Goal: Information Seeking & Learning: Learn about a topic

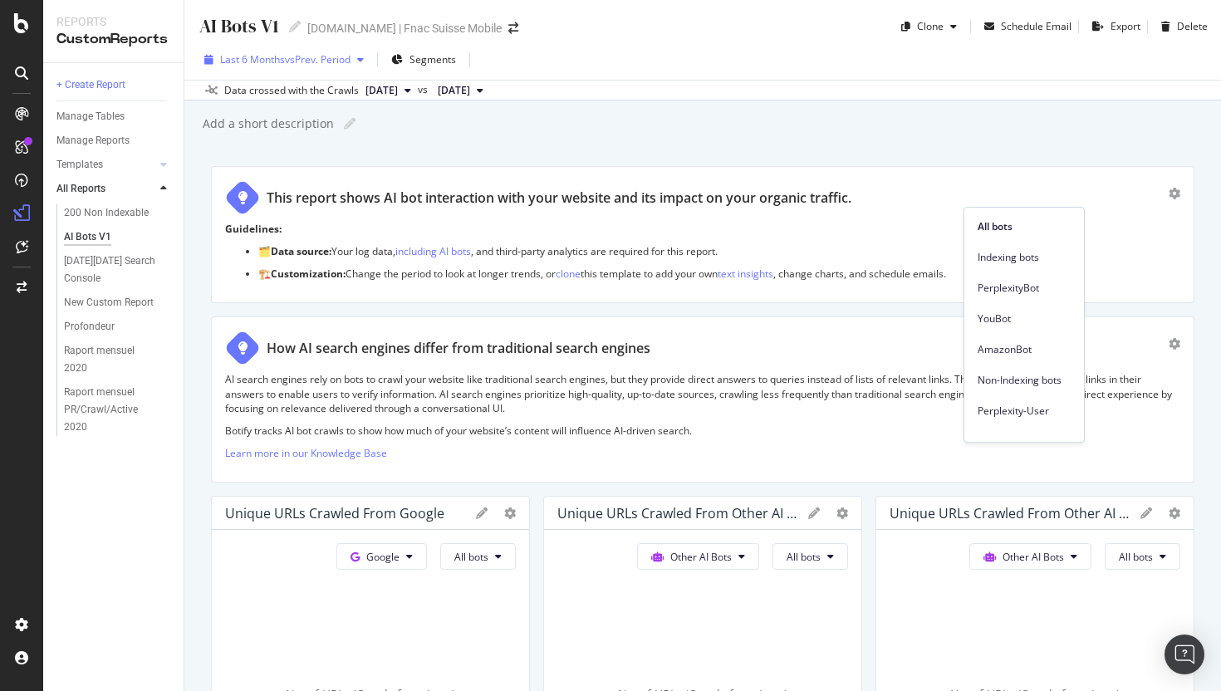
scroll to position [3003, 0]
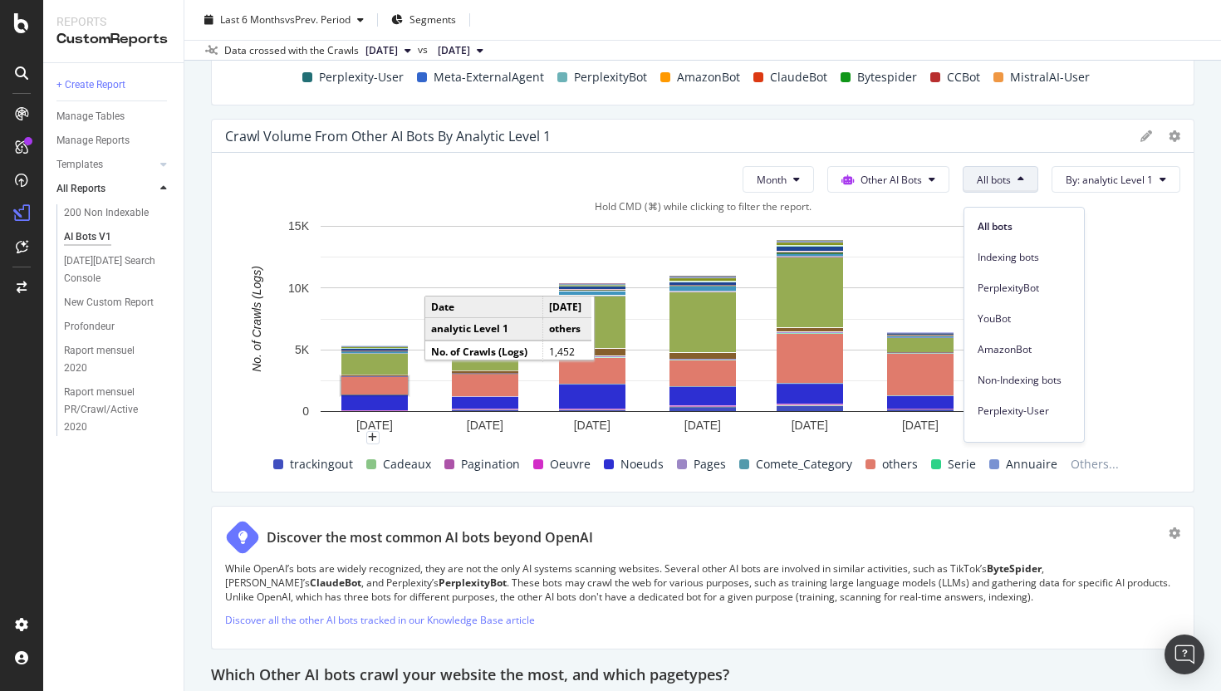
click at [384, 394] on rect "A chart." at bounding box center [374, 385] width 66 height 17
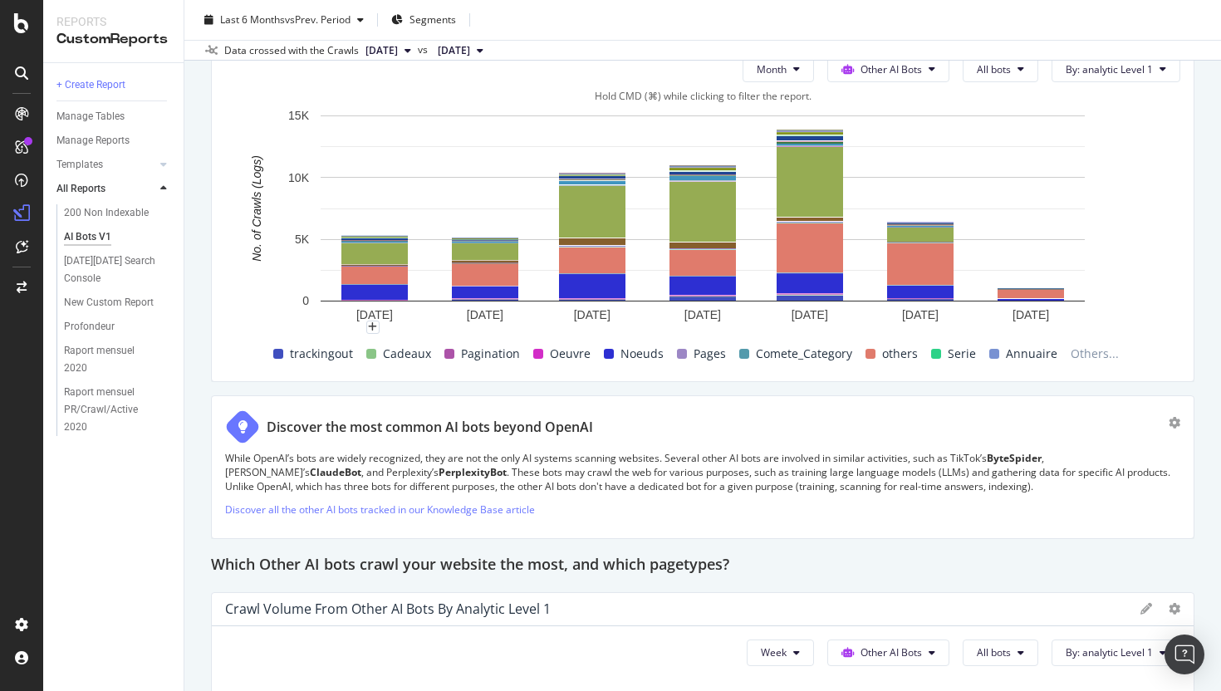
scroll to position [3126, 0]
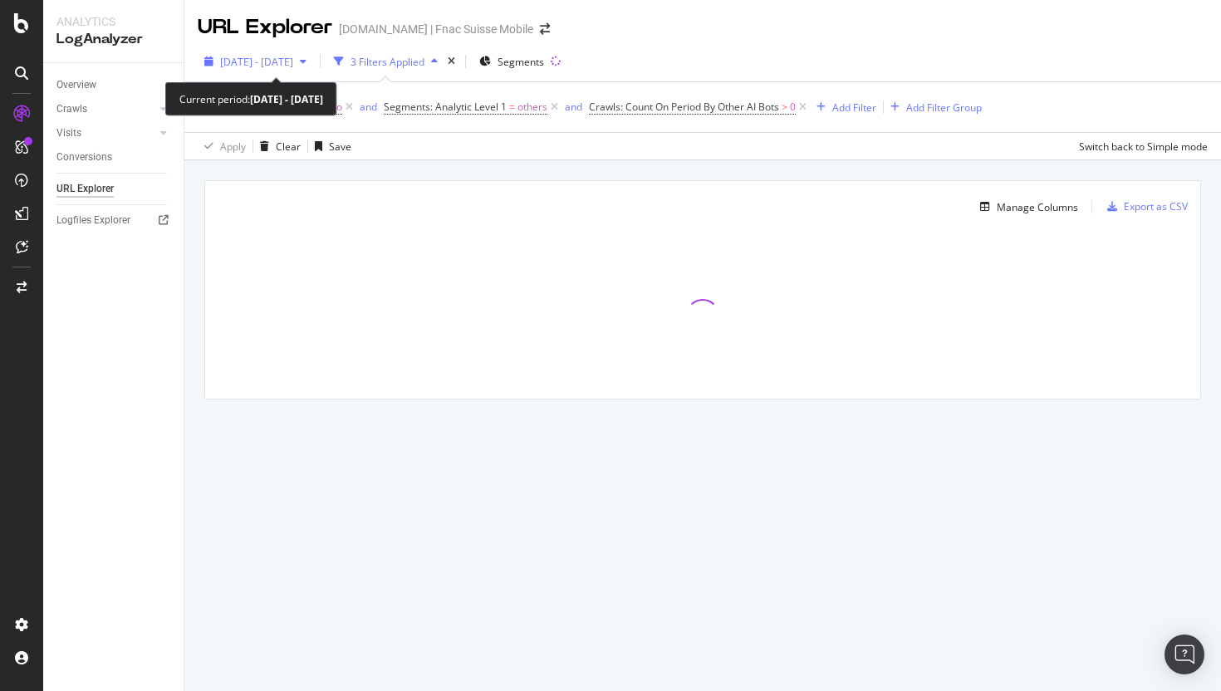
click at [313, 56] on div "button" at bounding box center [303, 61] width 20 height 10
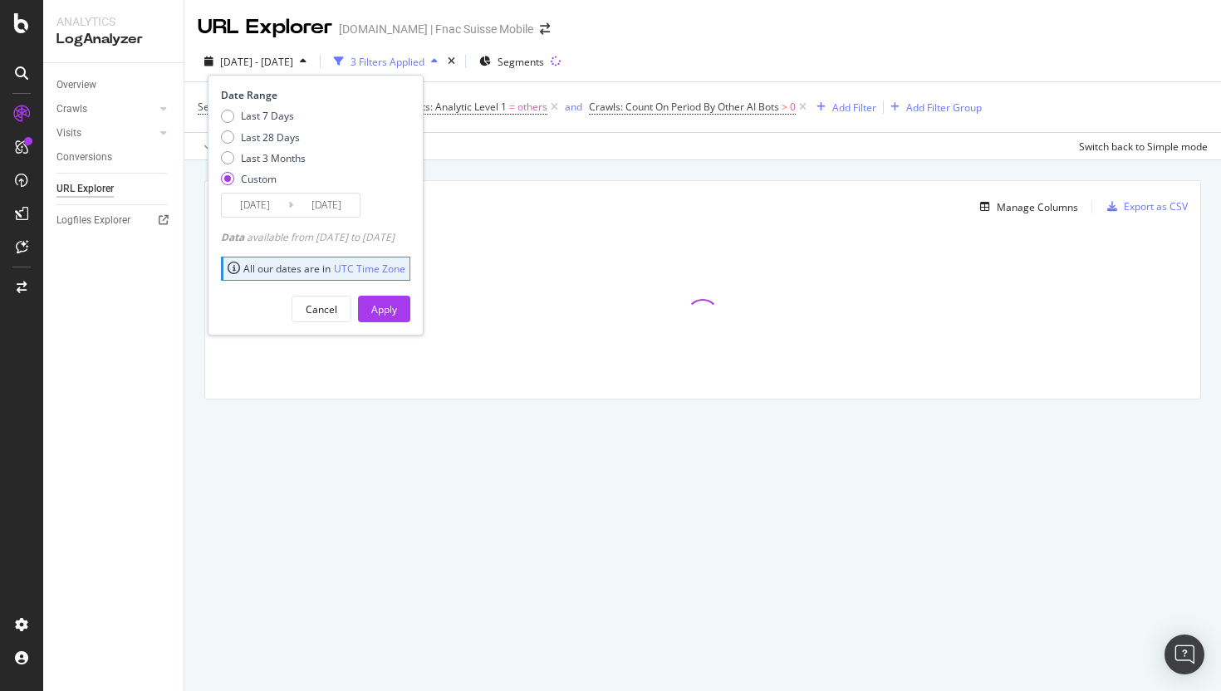
click at [285, 202] on input "[DATE]" at bounding box center [255, 204] width 66 height 23
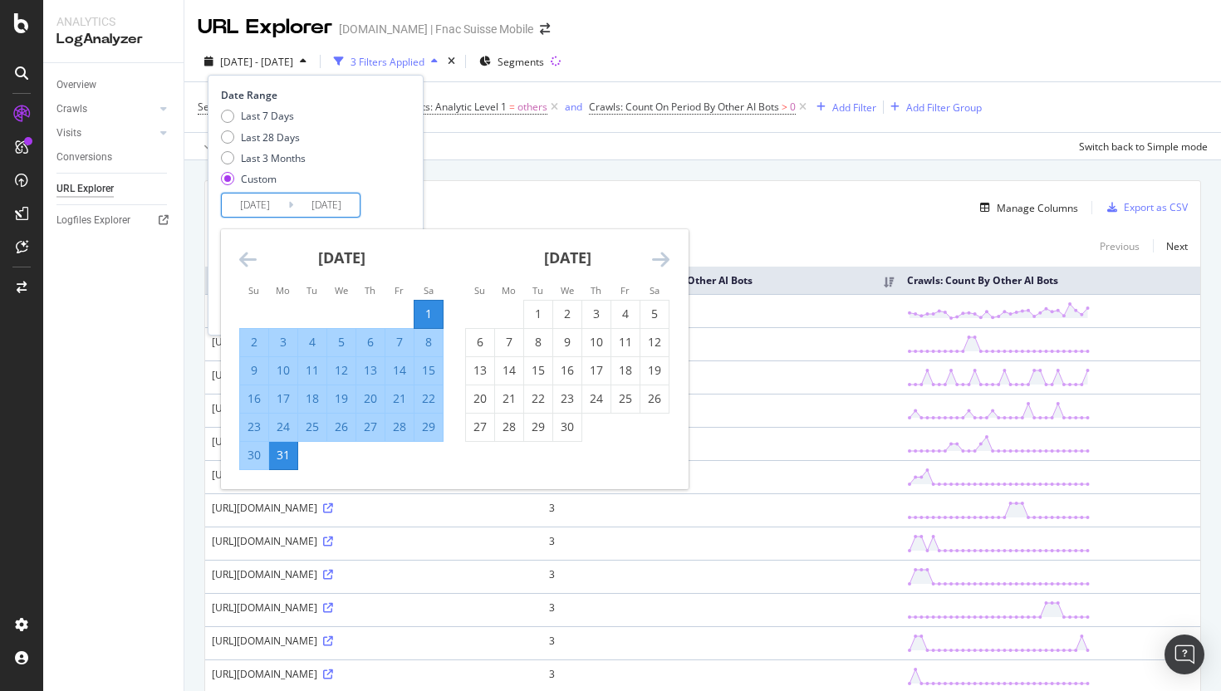
click at [663, 264] on icon "Move forward to switch to the next month." at bounding box center [660, 259] width 17 height 20
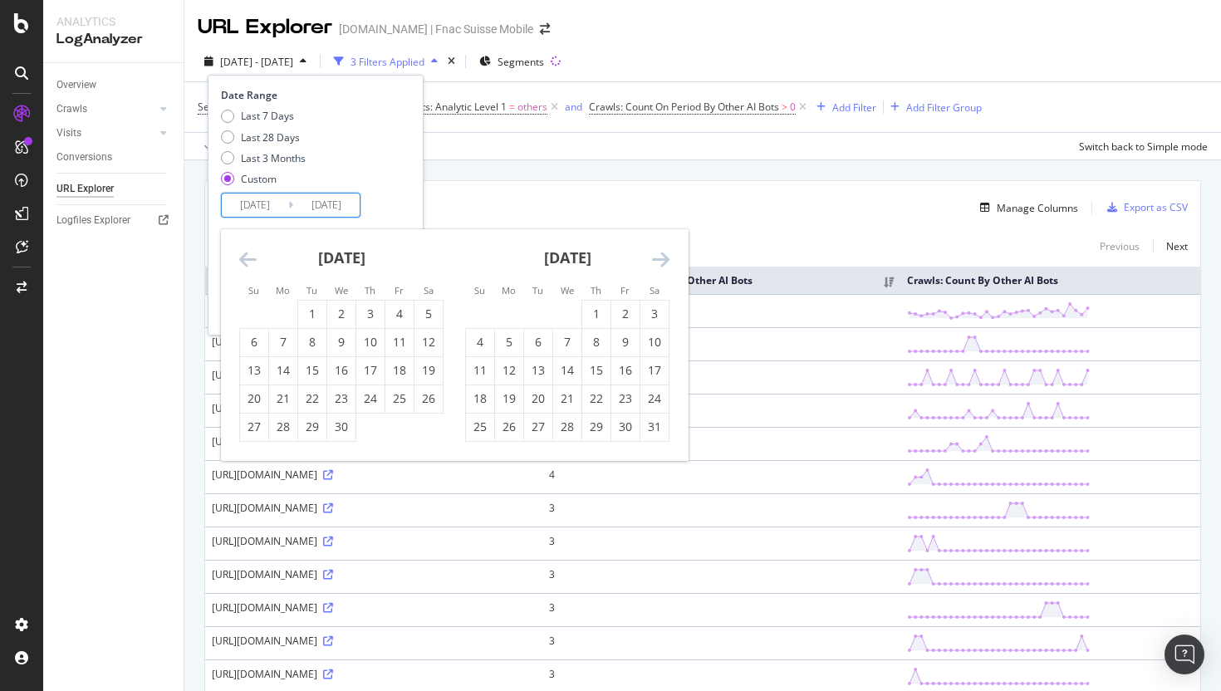
click at [663, 264] on icon "Move forward to switch to the next month." at bounding box center [660, 259] width 17 height 20
click at [551, 315] on div "1" at bounding box center [538, 314] width 28 height 17
type input "2025/07/01"
click at [590, 426] on div "31" at bounding box center [596, 427] width 28 height 17
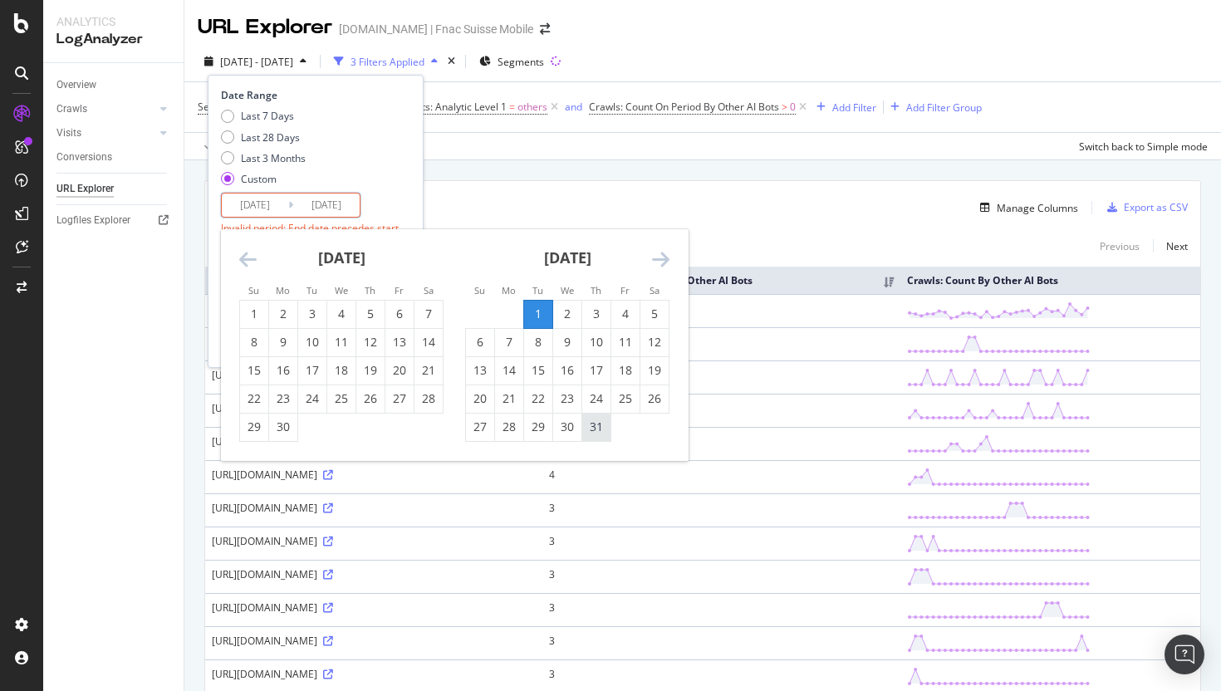
type input "2025/07/31"
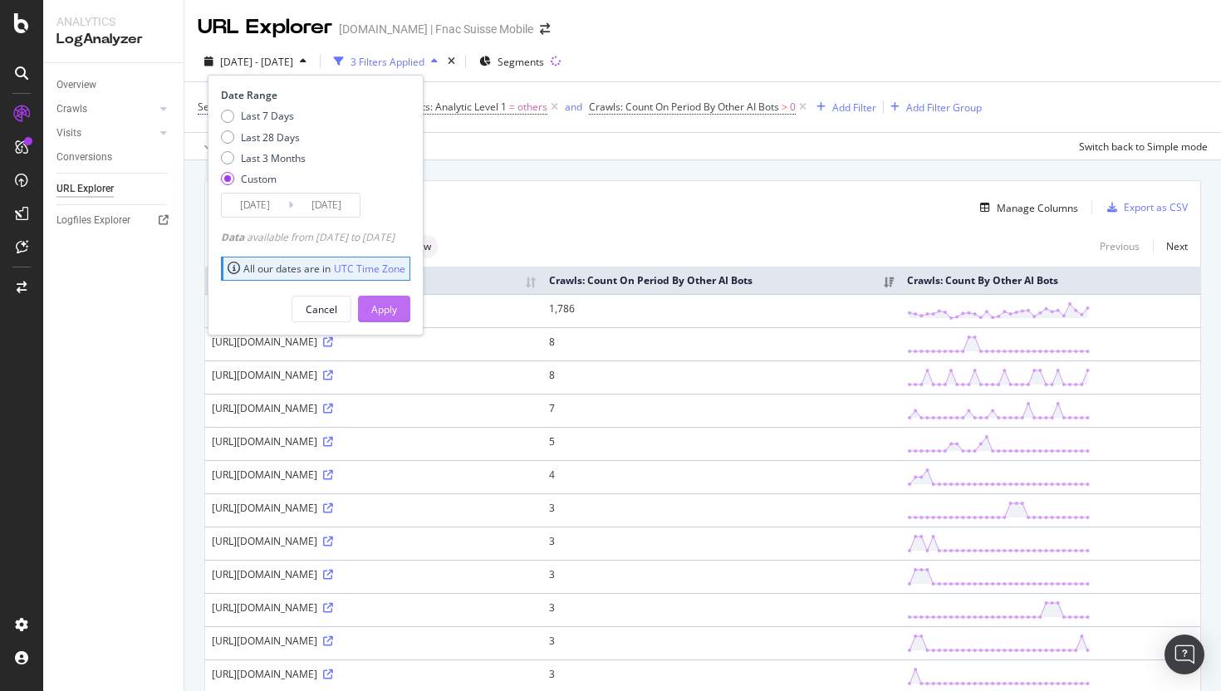
click at [397, 311] on div "Apply" at bounding box center [384, 309] width 26 height 14
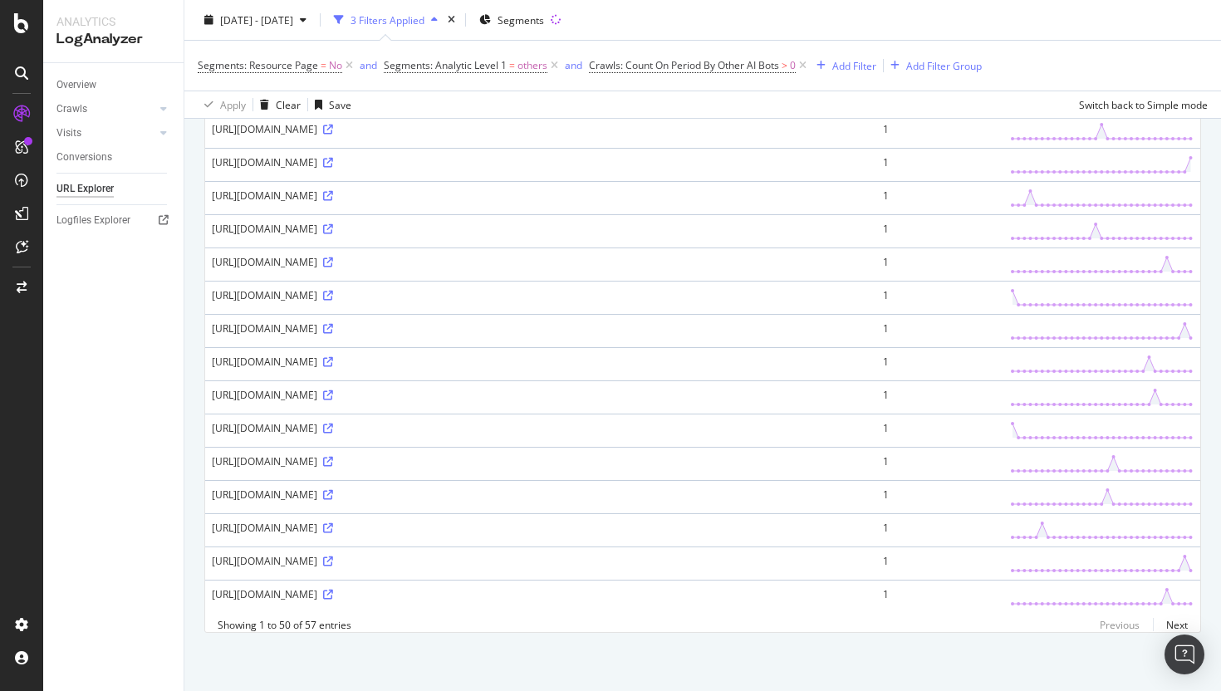
scroll to position [1550, 0]
click at [1165, 623] on link "Next" at bounding box center [1170, 625] width 35 height 24
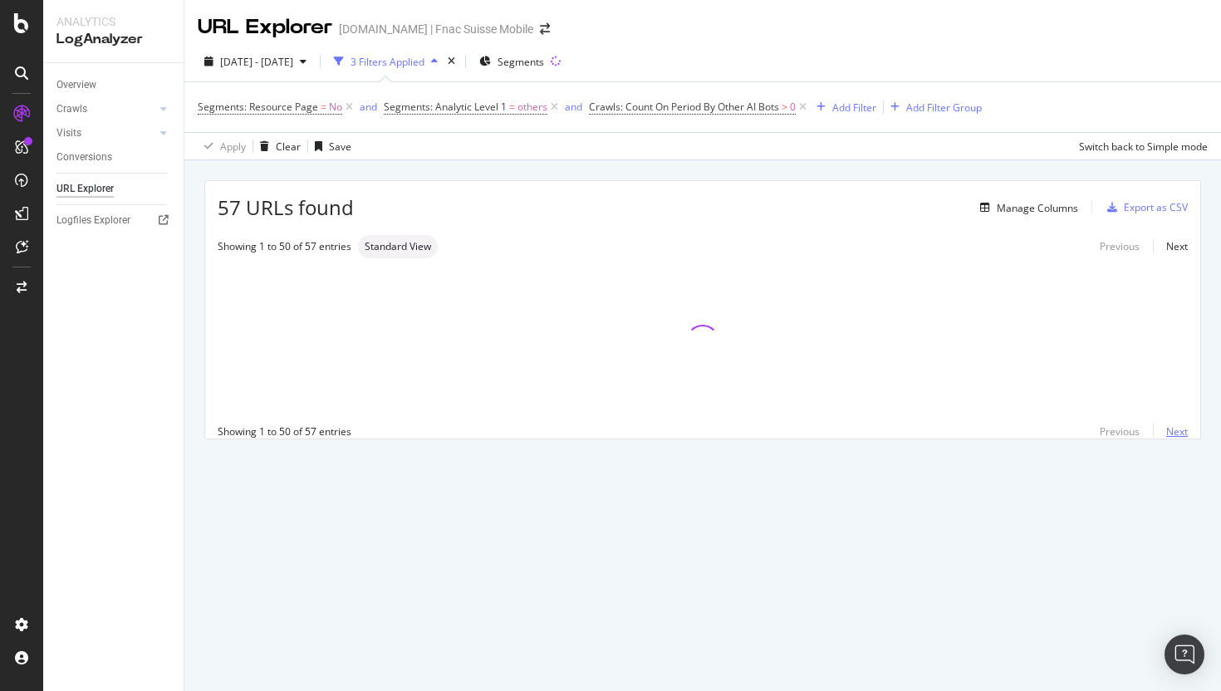
scroll to position [0, 0]
